Goal: Transaction & Acquisition: Obtain resource

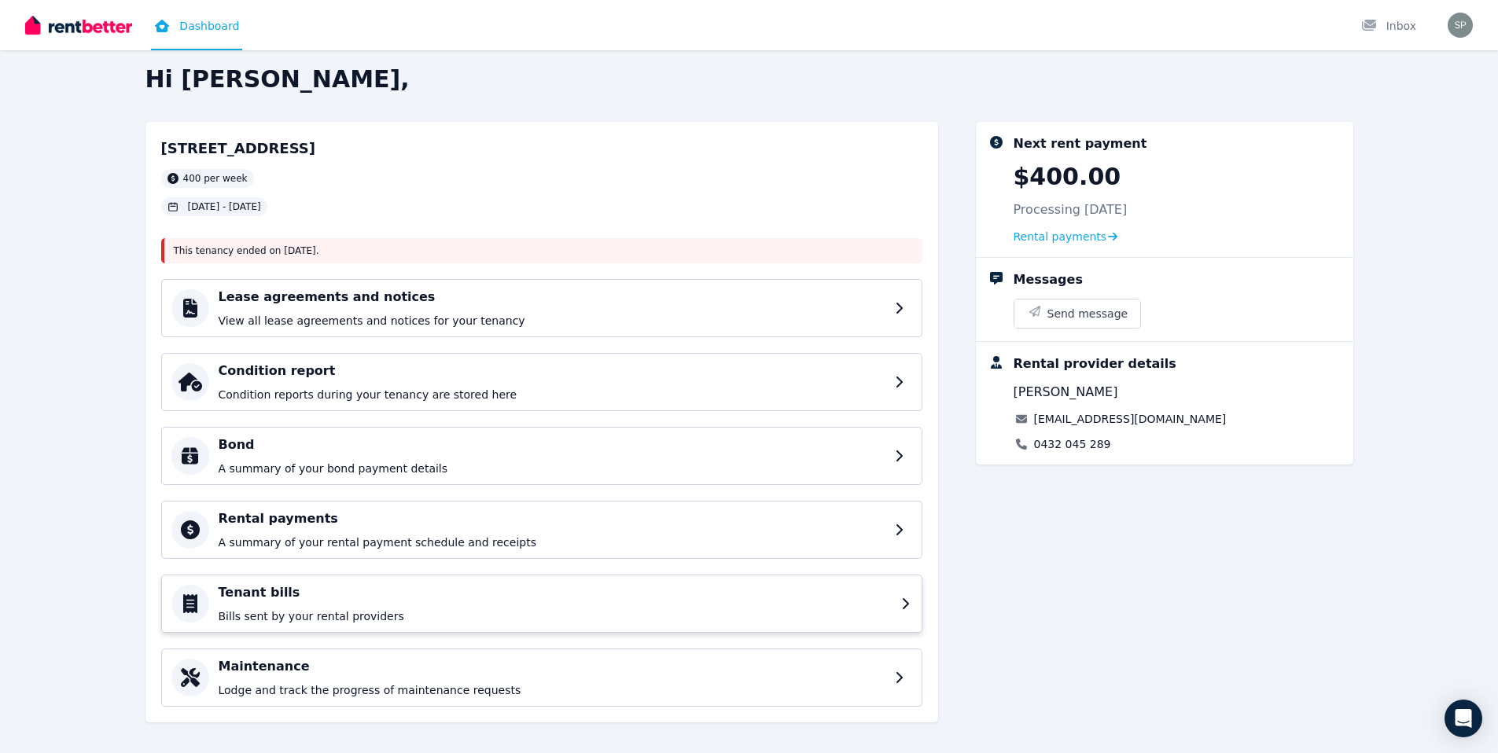
scroll to position [27, 0]
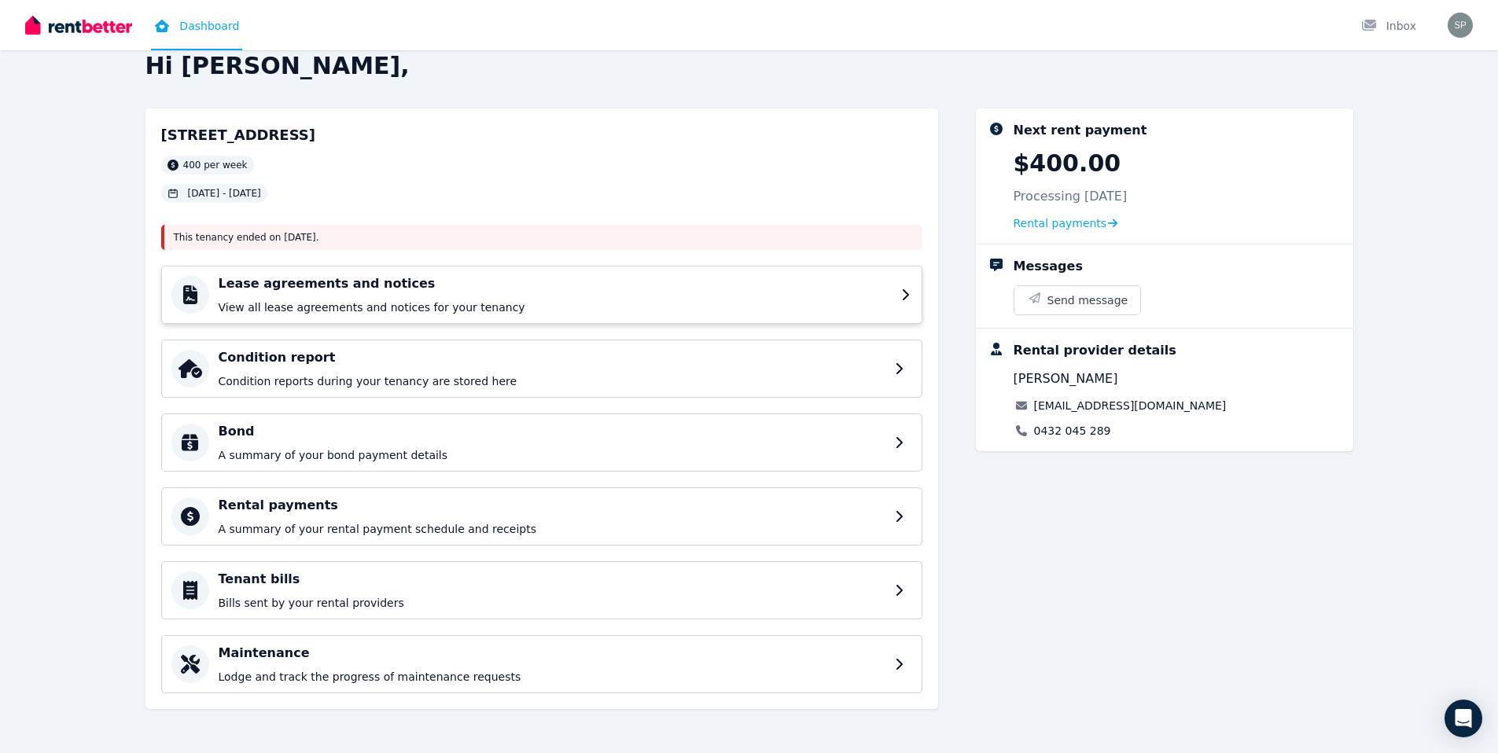
click at [460, 280] on h4 "Lease agreements and notices" at bounding box center [555, 283] width 673 height 19
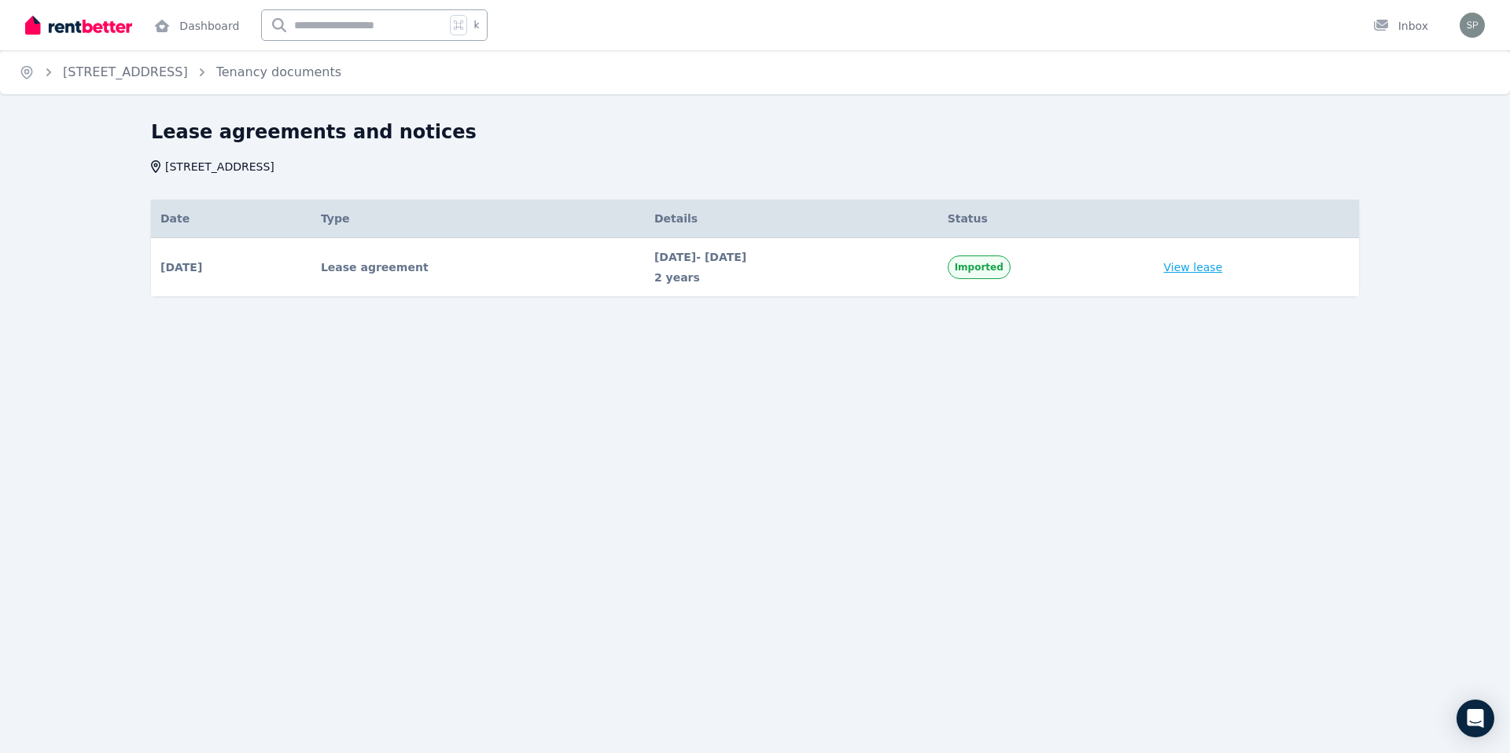
click at [1222, 271] on link "View lease" at bounding box center [1193, 268] width 59 height 16
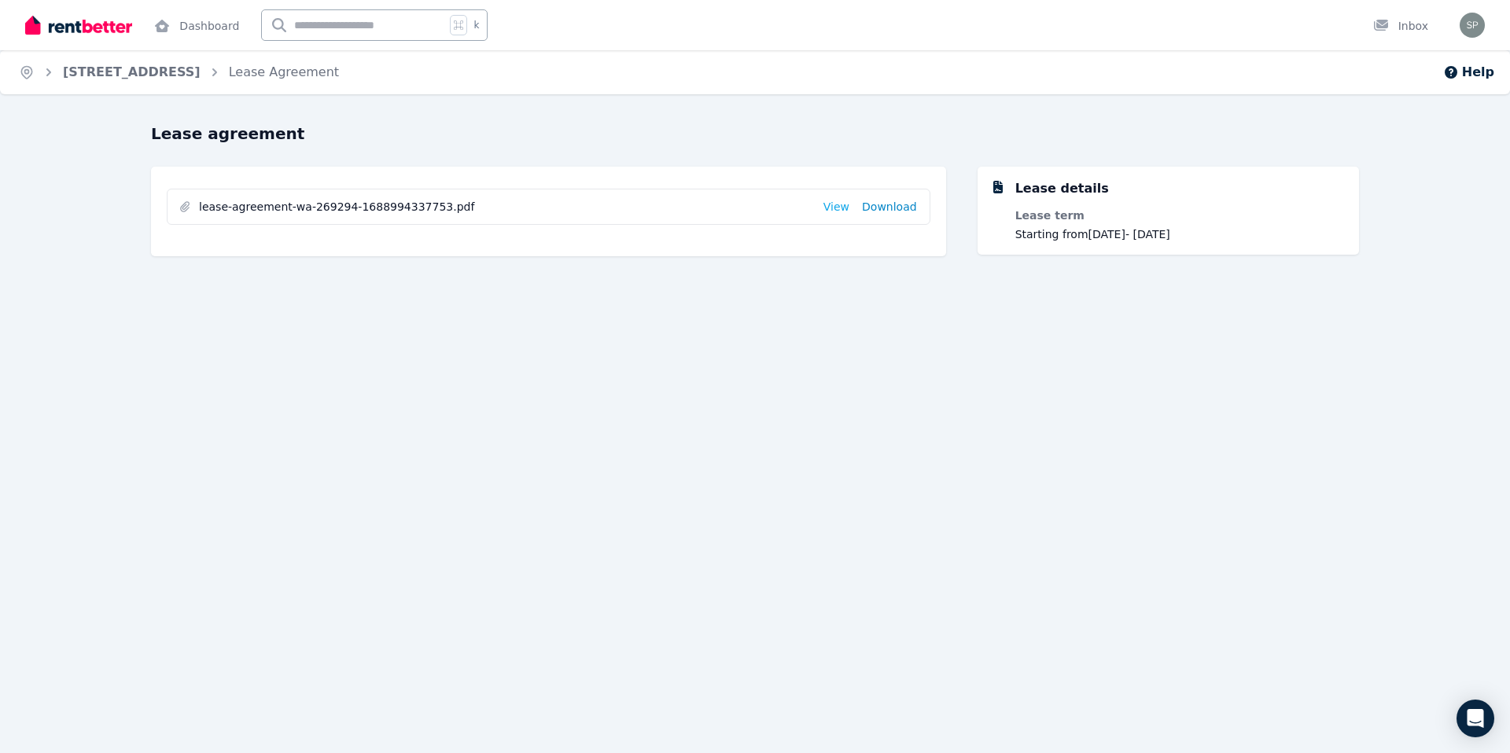
click at [875, 211] on link "Download" at bounding box center [889, 207] width 55 height 16
click at [837, 209] on link "View" at bounding box center [836, 207] width 26 height 16
click at [290, 76] on link "Lease Agreement" at bounding box center [284, 71] width 110 height 15
click at [201, 28] on link "Dashboard" at bounding box center [196, 25] width 91 height 50
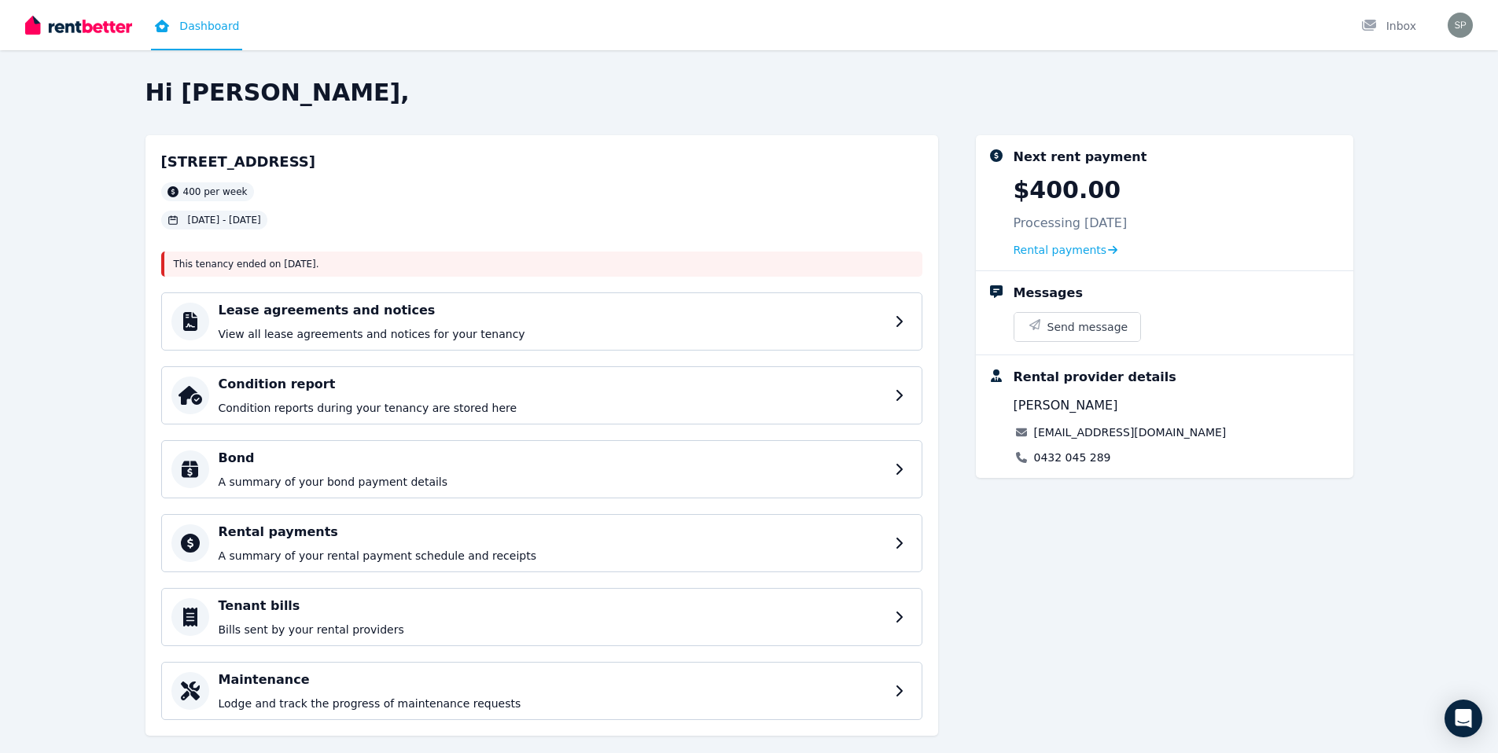
drag, startPoint x: 1067, startPoint y: 176, endPoint x: 1062, endPoint y: 194, distance: 18.9
click at [1066, 176] on p "$400.00" at bounding box center [1068, 190] width 108 height 28
click at [1044, 248] on span "Rental payments" at bounding box center [1061, 250] width 94 height 16
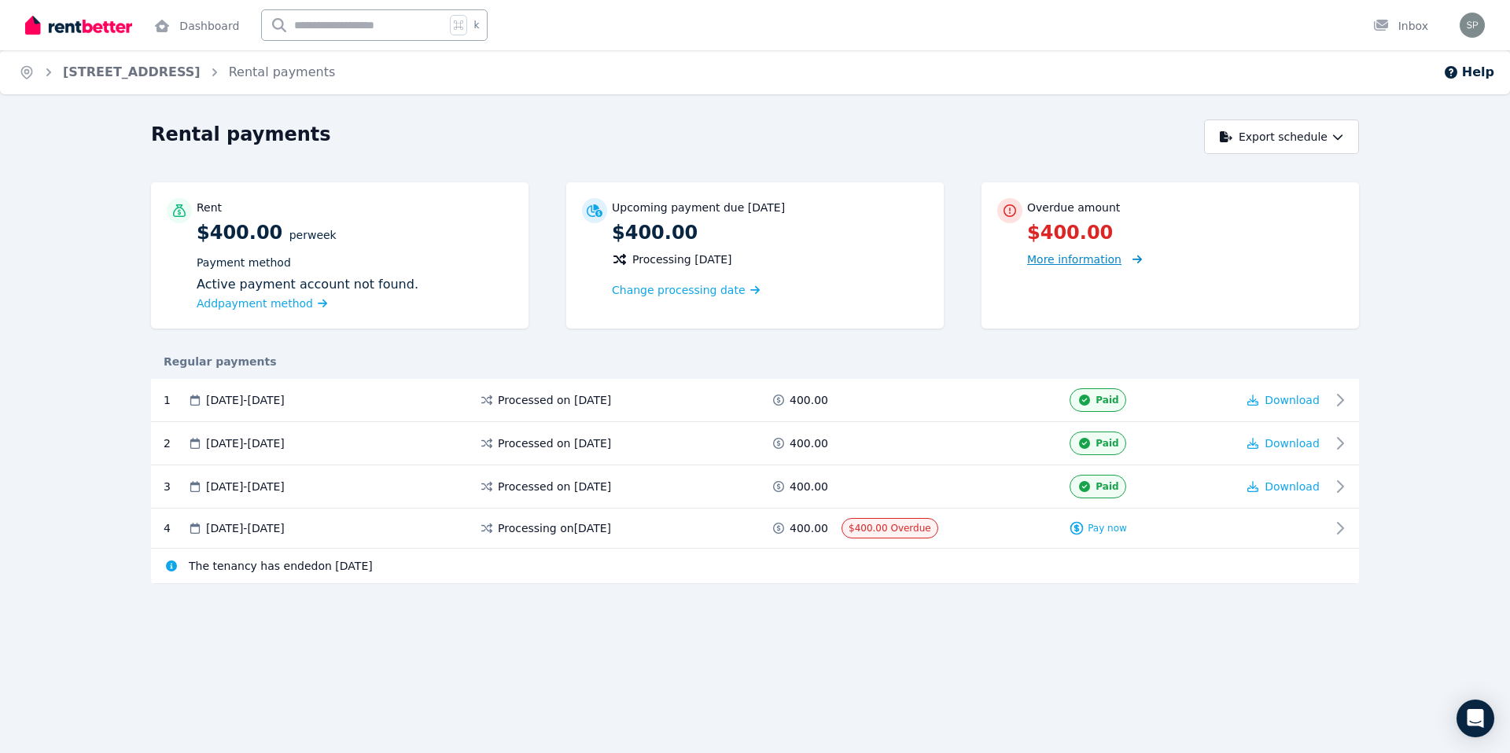
click at [1081, 264] on span "More information" at bounding box center [1074, 259] width 94 height 13
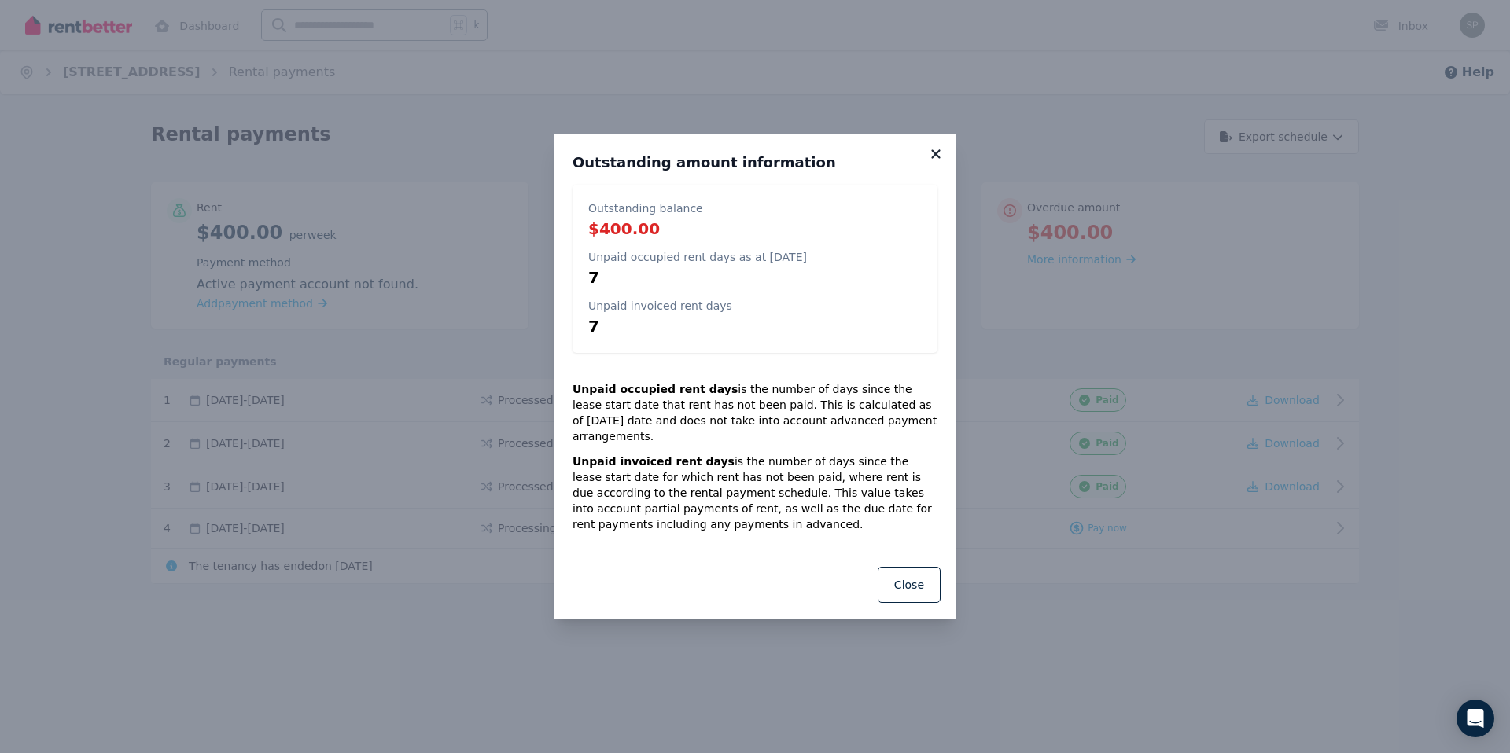
click at [935, 161] on icon at bounding box center [936, 154] width 16 height 14
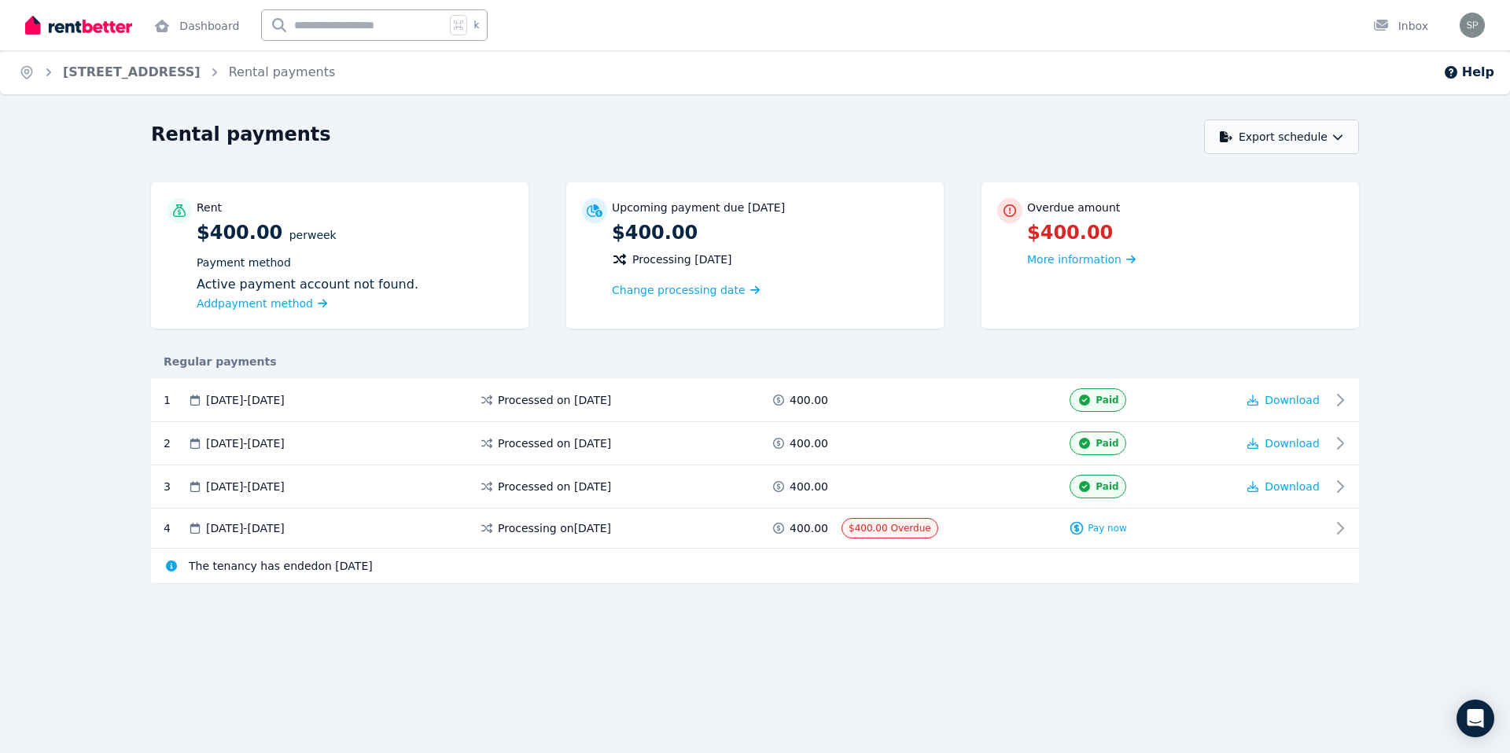
click at [1250, 146] on button "Export schedule" at bounding box center [1281, 137] width 155 height 35
click at [1245, 190] on button "PDF" at bounding box center [1274, 178] width 176 height 28
click at [1281, 142] on button "Export schedule" at bounding box center [1281, 137] width 155 height 35
click at [1261, 178] on div "PDF" at bounding box center [1283, 178] width 134 height 16
click at [1340, 749] on div "Home 118A Lowanna Way, Armadale Rental payments Help Rental payments Export sch…" at bounding box center [755, 376] width 1510 height 753
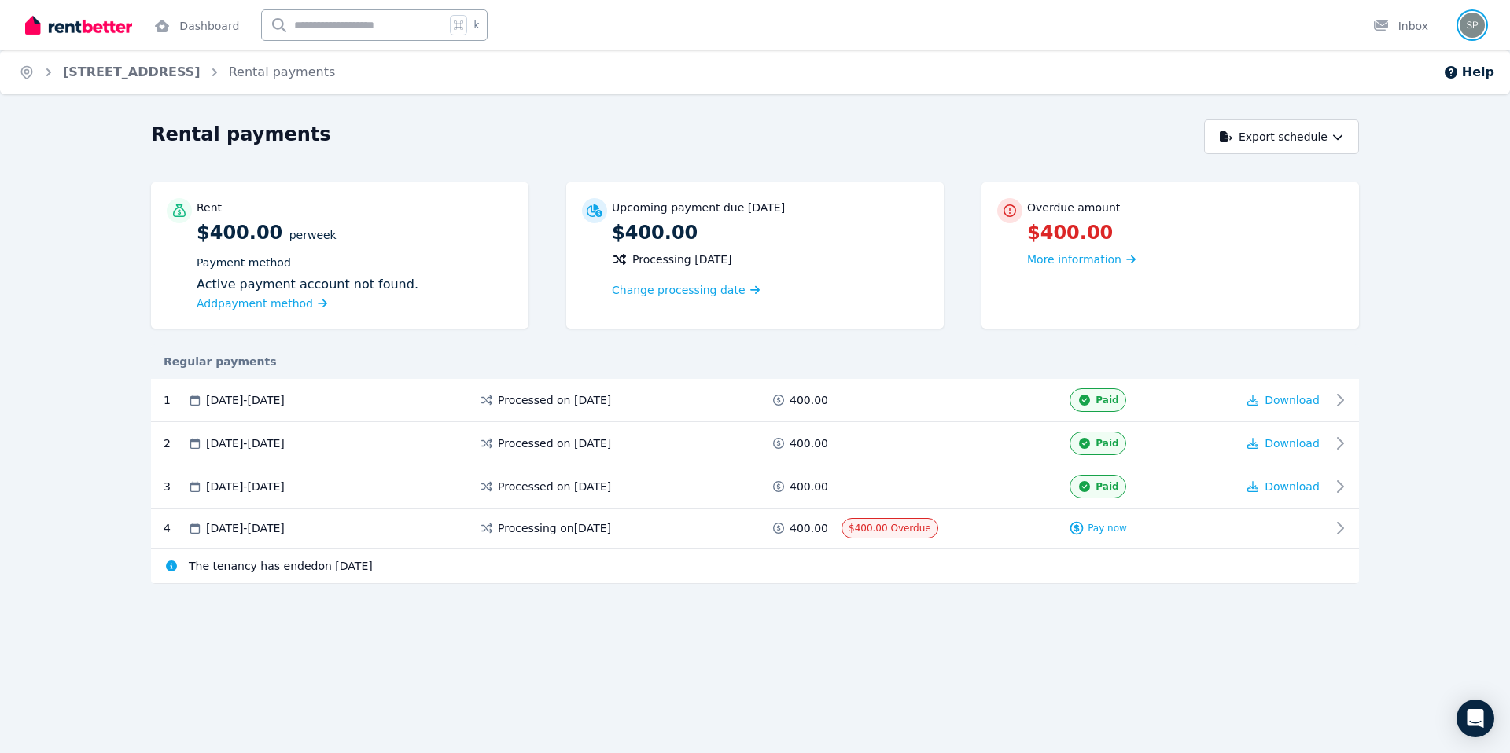
click at [1475, 35] on img "button" at bounding box center [1472, 25] width 25 height 25
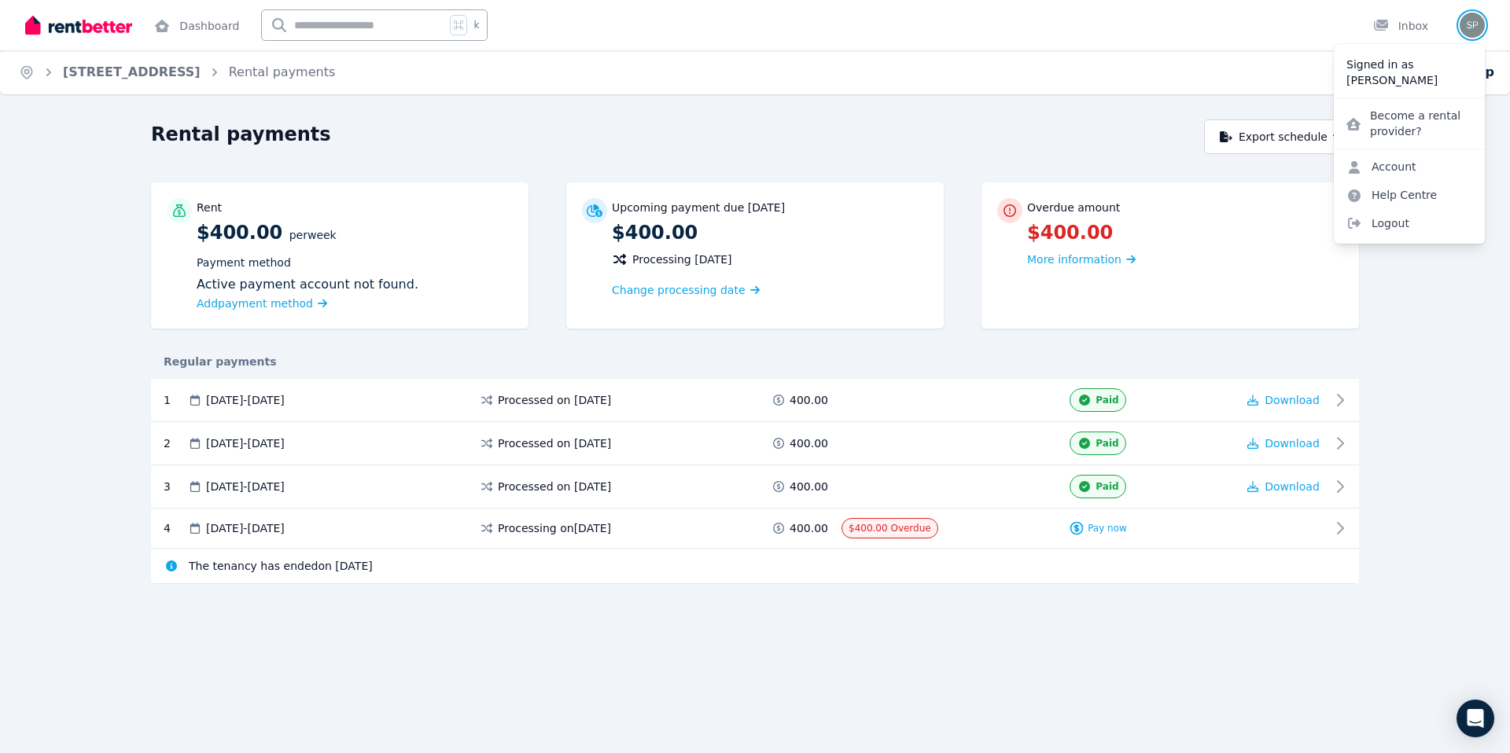
click at [1475, 35] on img "button" at bounding box center [1472, 25] width 25 height 25
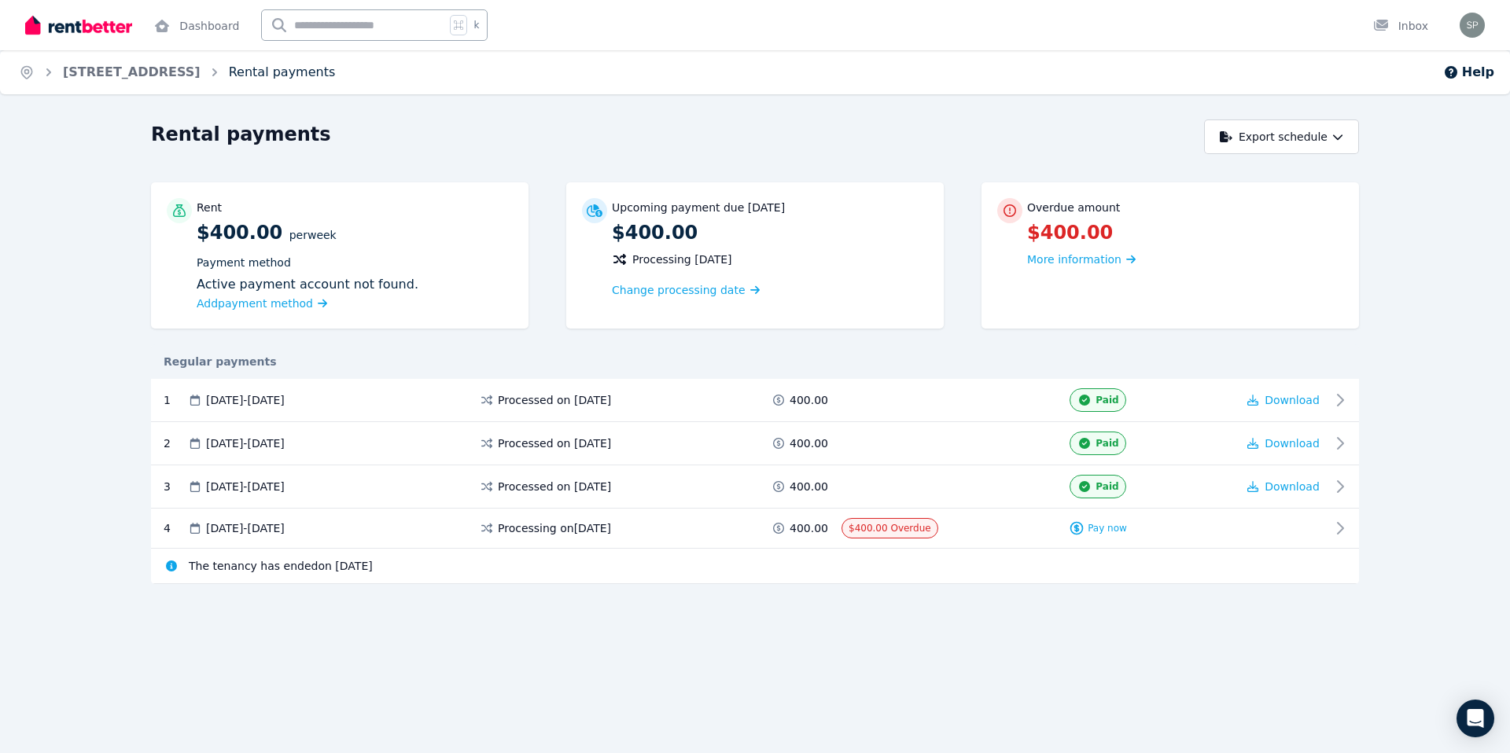
click at [336, 69] on link "Rental payments" at bounding box center [282, 71] width 107 height 15
